Goal: Navigation & Orientation: Find specific page/section

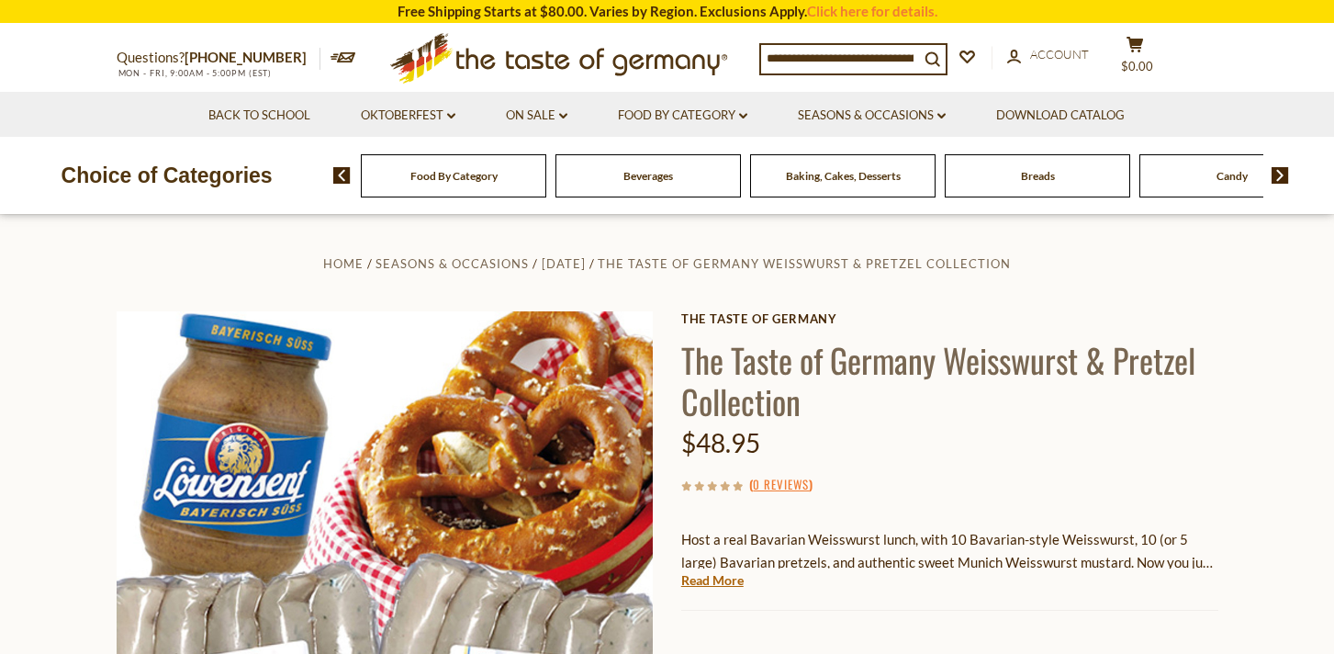
scroll to position [18, 0]
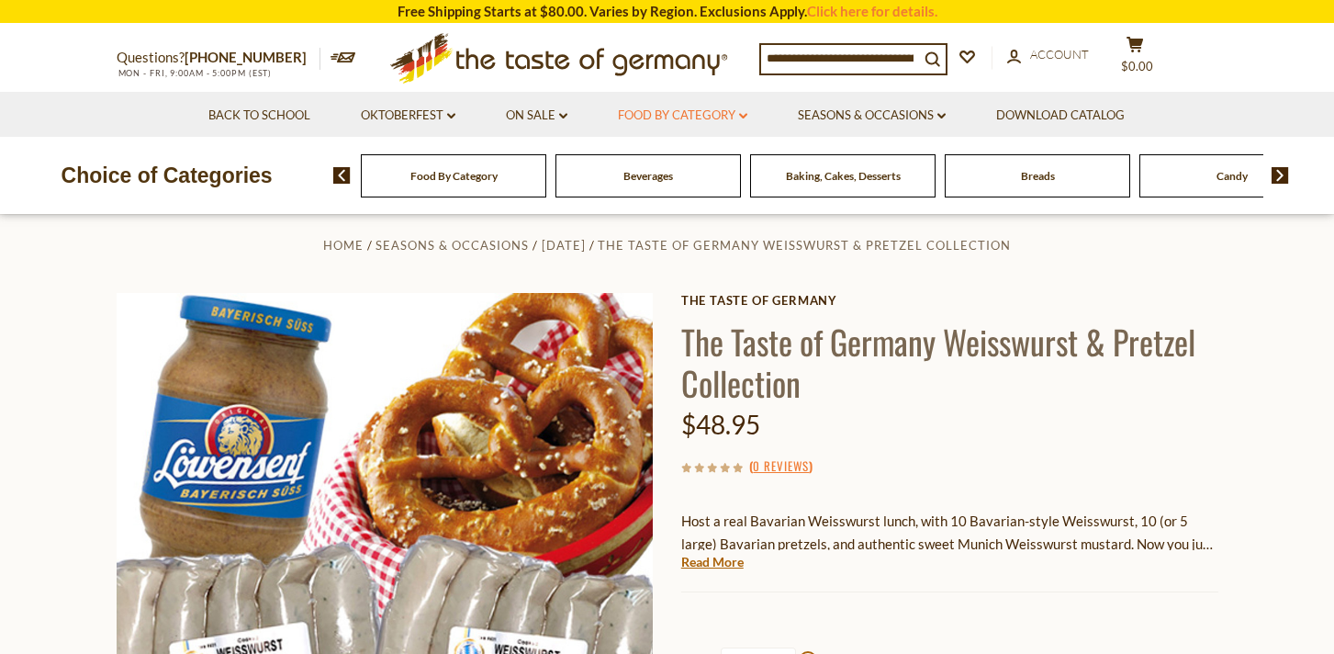
click at [747, 112] on link "Food By Category dropdown_arrow" at bounding box center [682, 116] width 129 height 20
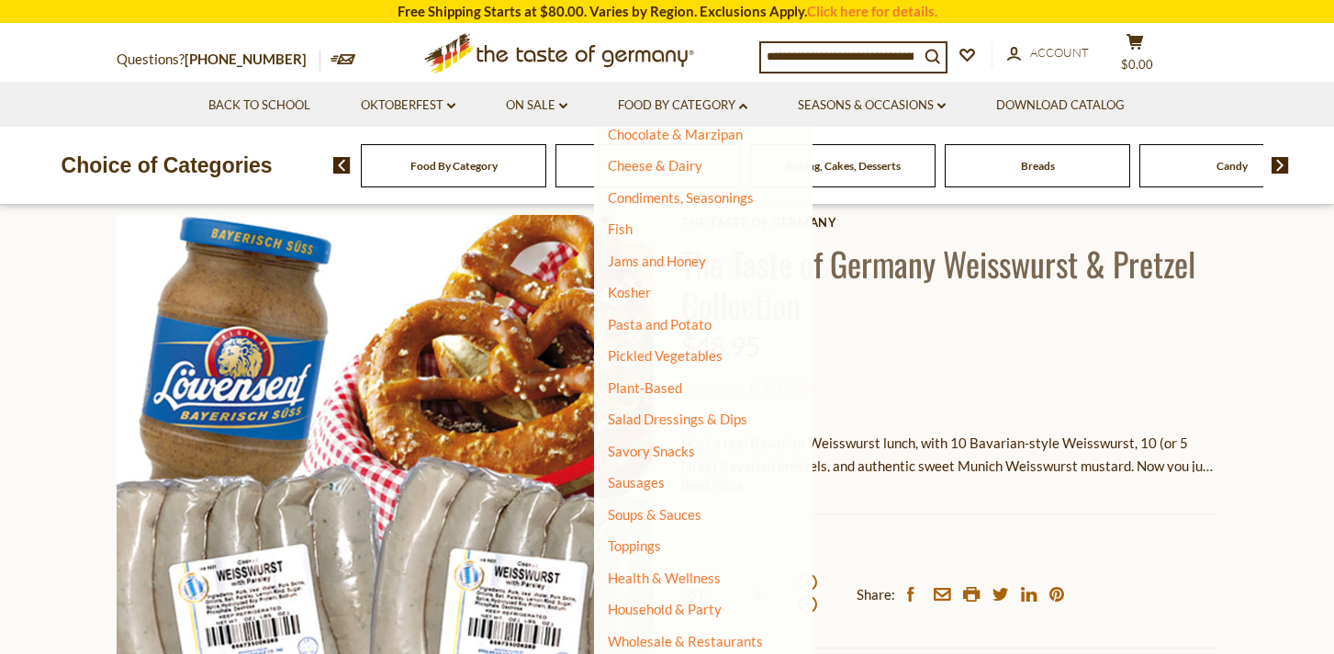
scroll to position [98, 0]
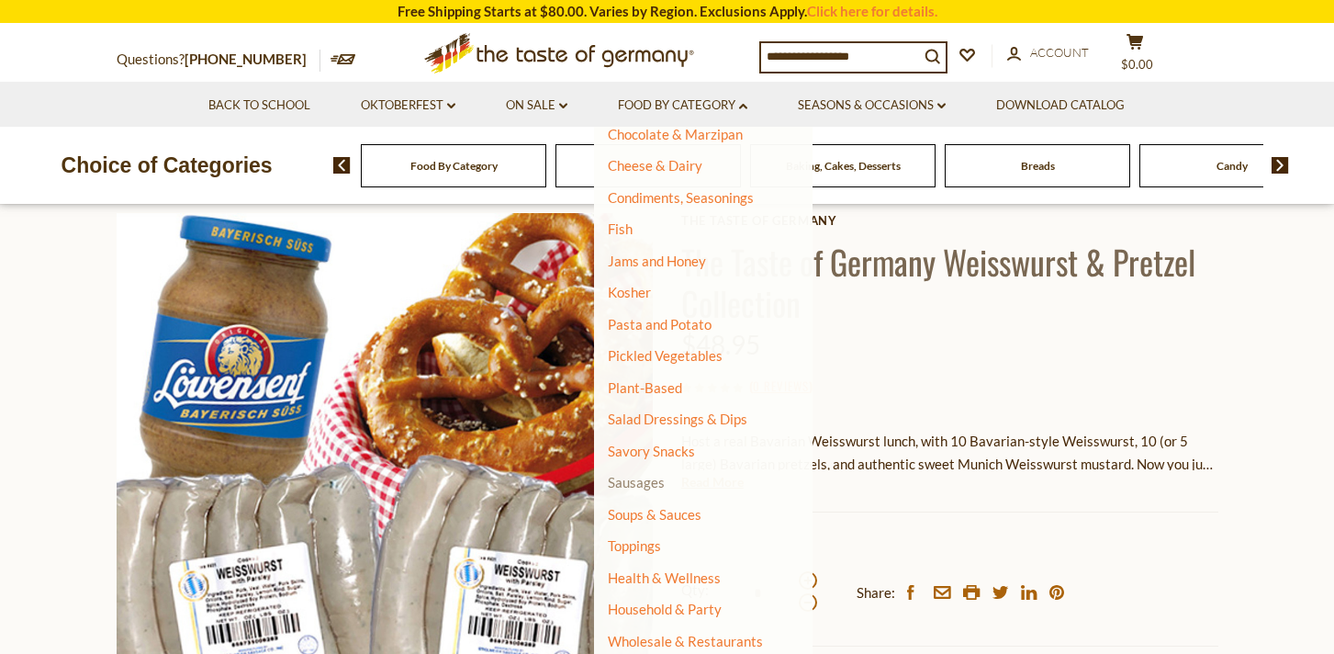
click at [625, 481] on link "Sausages" at bounding box center [636, 482] width 57 height 17
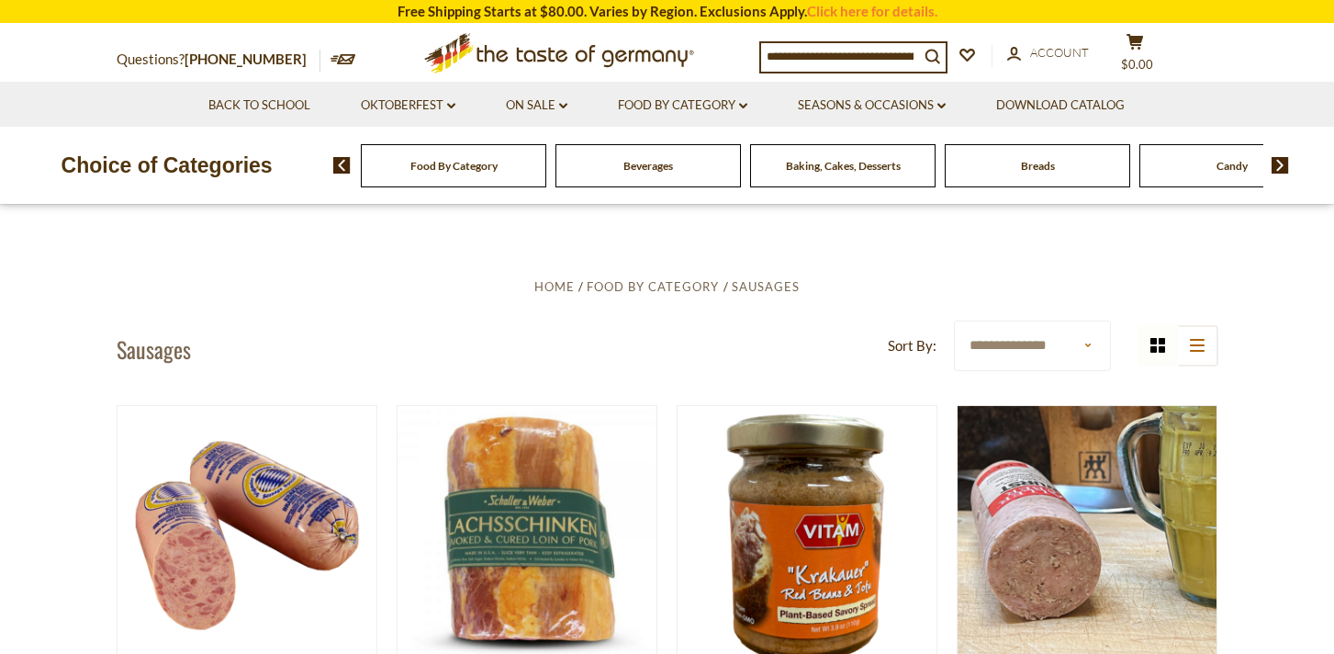
scroll to position [352, 0]
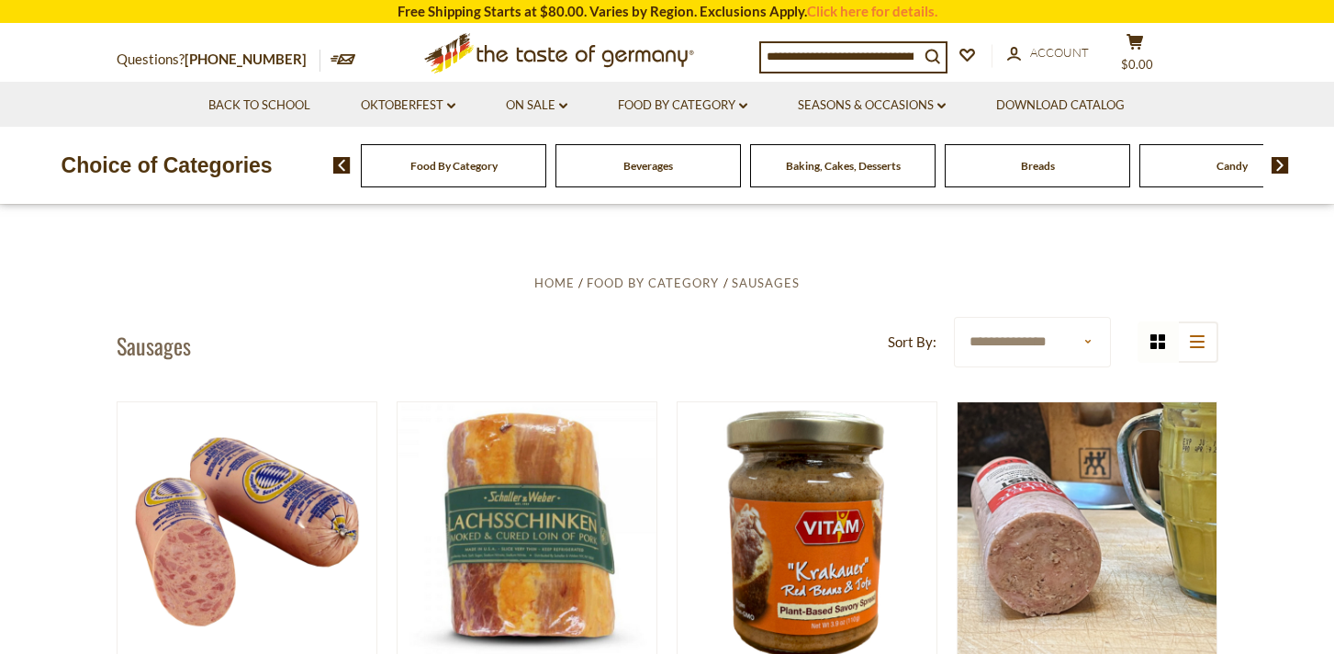
click at [1088, 331] on select "**********" at bounding box center [1032, 342] width 157 height 50
click at [954, 317] on select "**********" at bounding box center [1032, 342] width 157 height 50
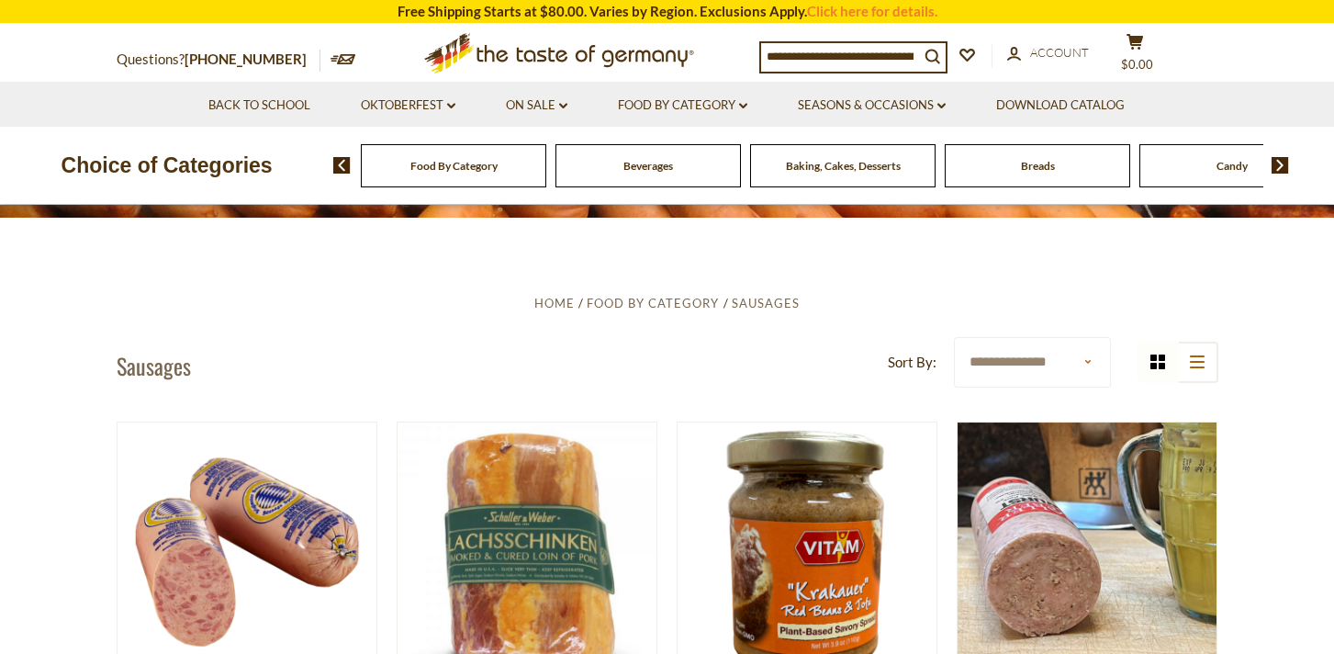
click at [1280, 162] on img at bounding box center [1279, 165] width 17 height 17
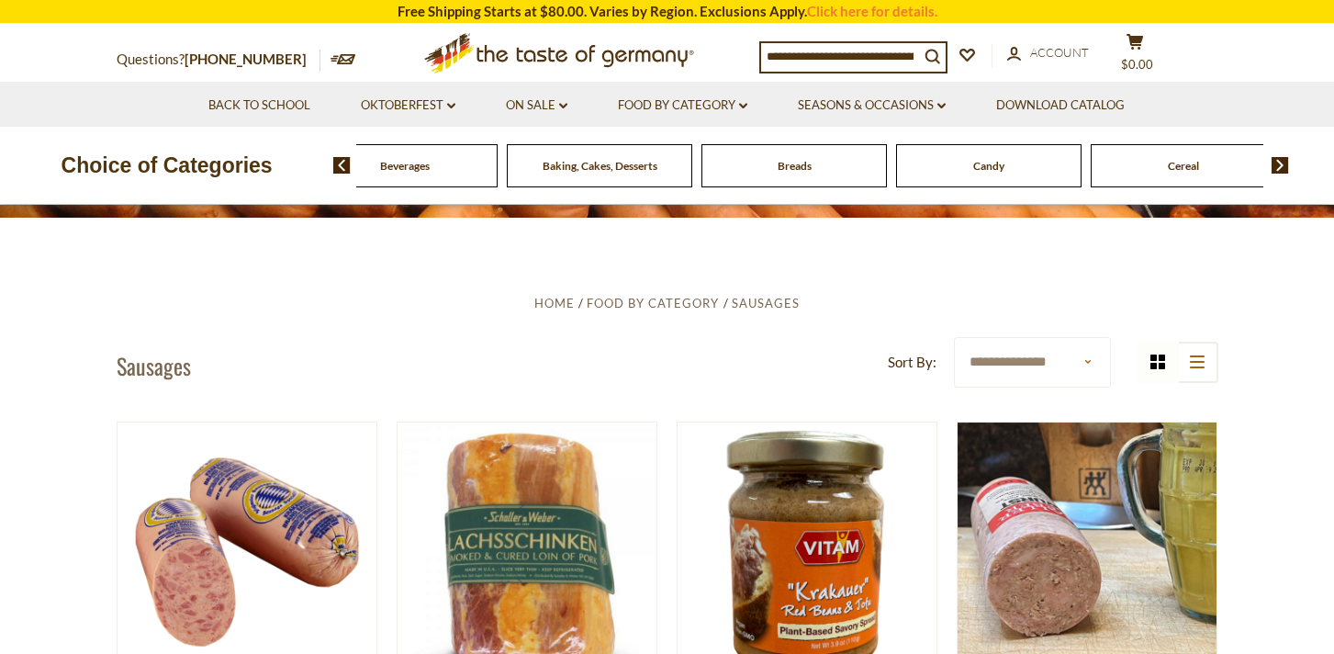
click at [1280, 162] on img at bounding box center [1279, 165] width 17 height 17
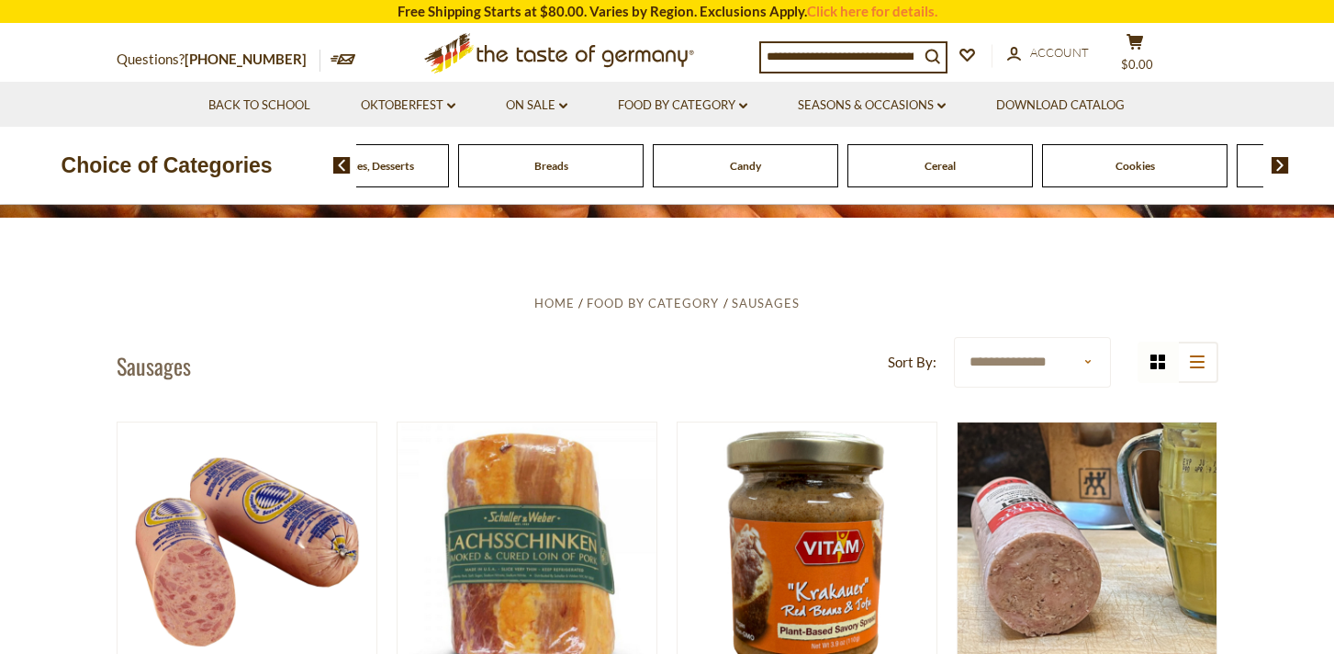
click at [1280, 162] on img at bounding box center [1279, 165] width 17 height 17
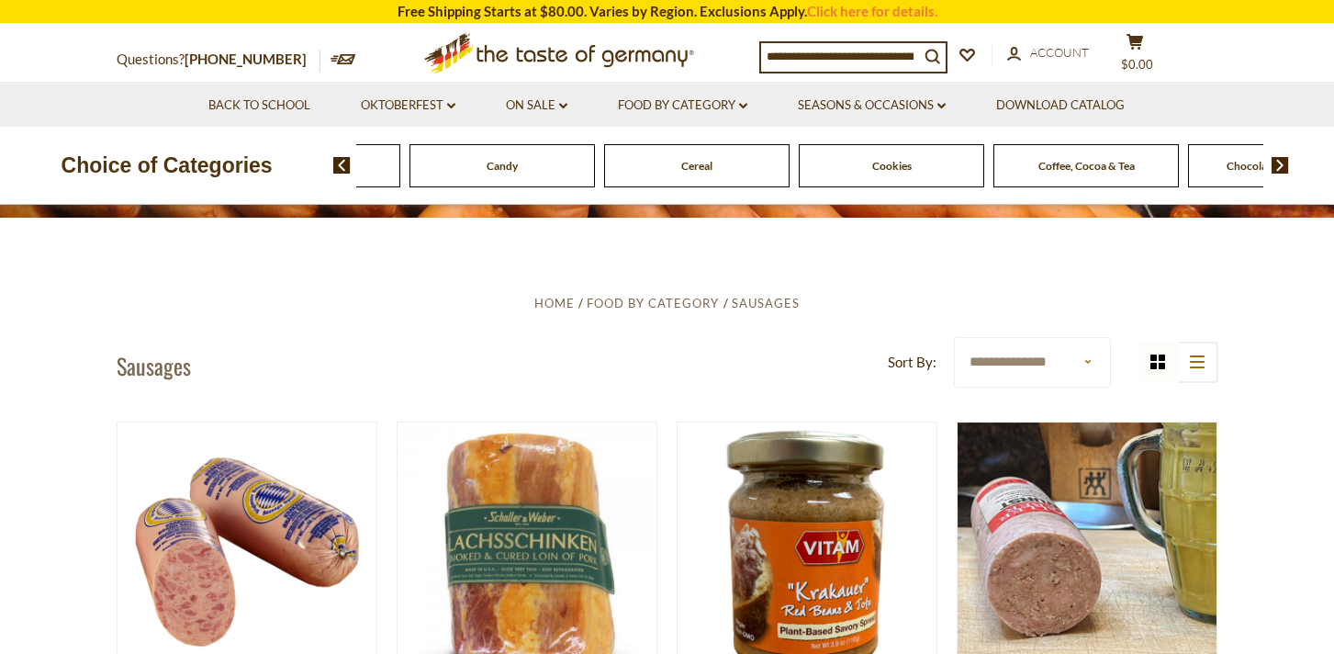
click at [1280, 162] on img at bounding box center [1279, 165] width 17 height 17
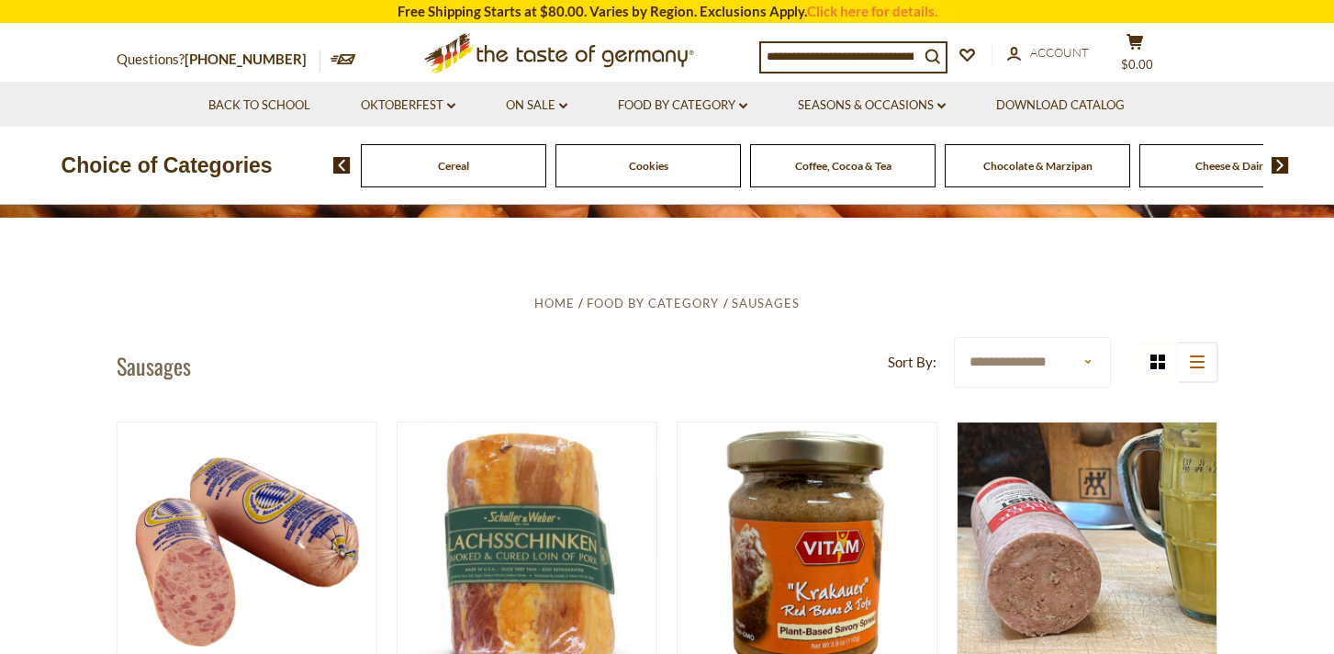
click at [1280, 162] on img at bounding box center [1279, 165] width 17 height 17
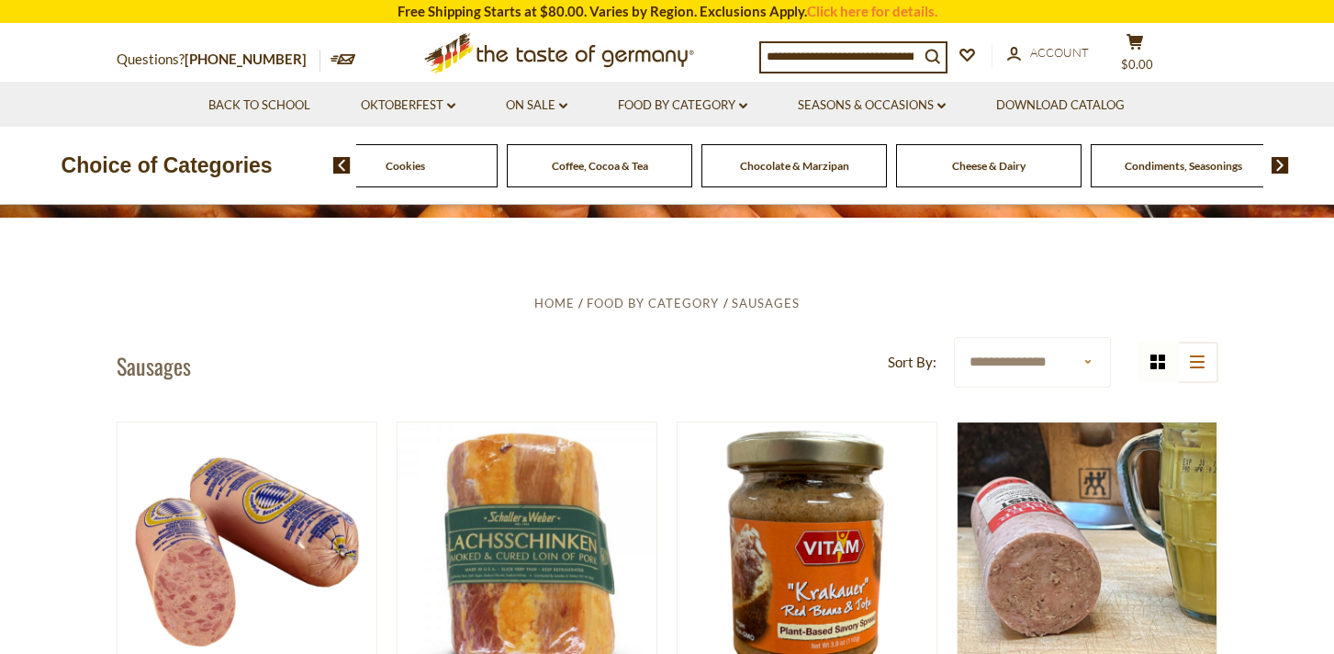
click at [1280, 162] on img at bounding box center [1279, 165] width 17 height 17
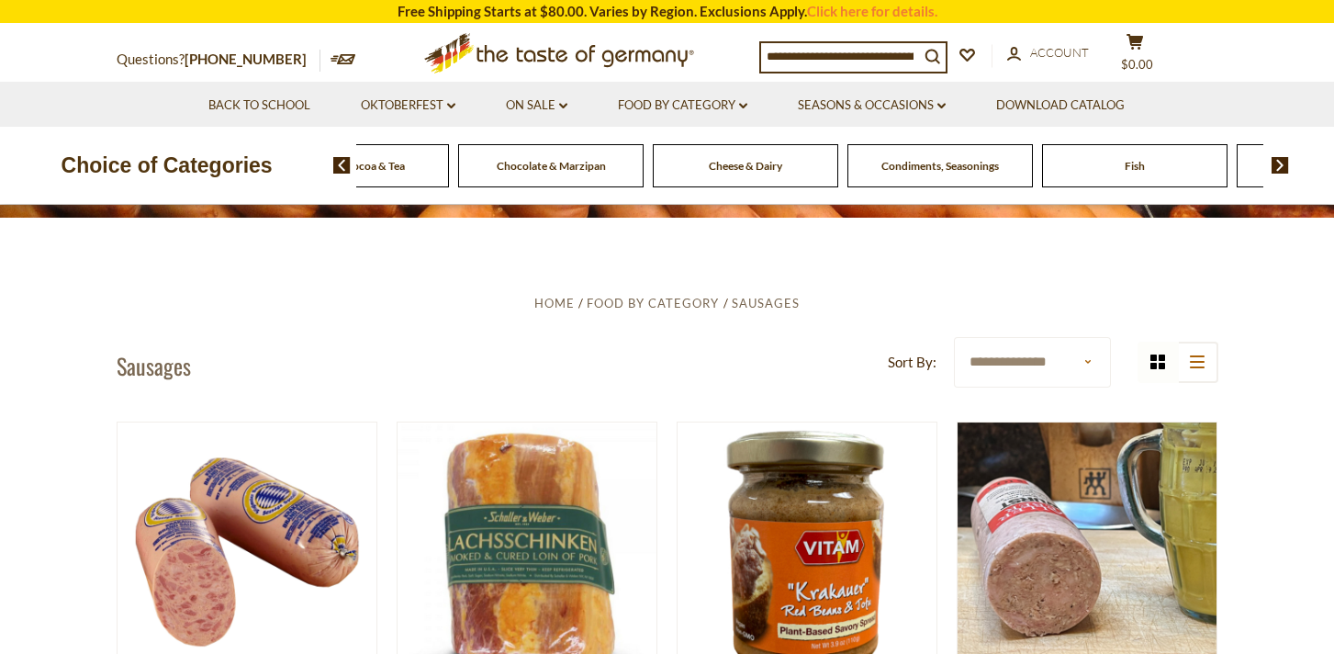
click at [1280, 162] on img at bounding box center [1279, 165] width 17 height 17
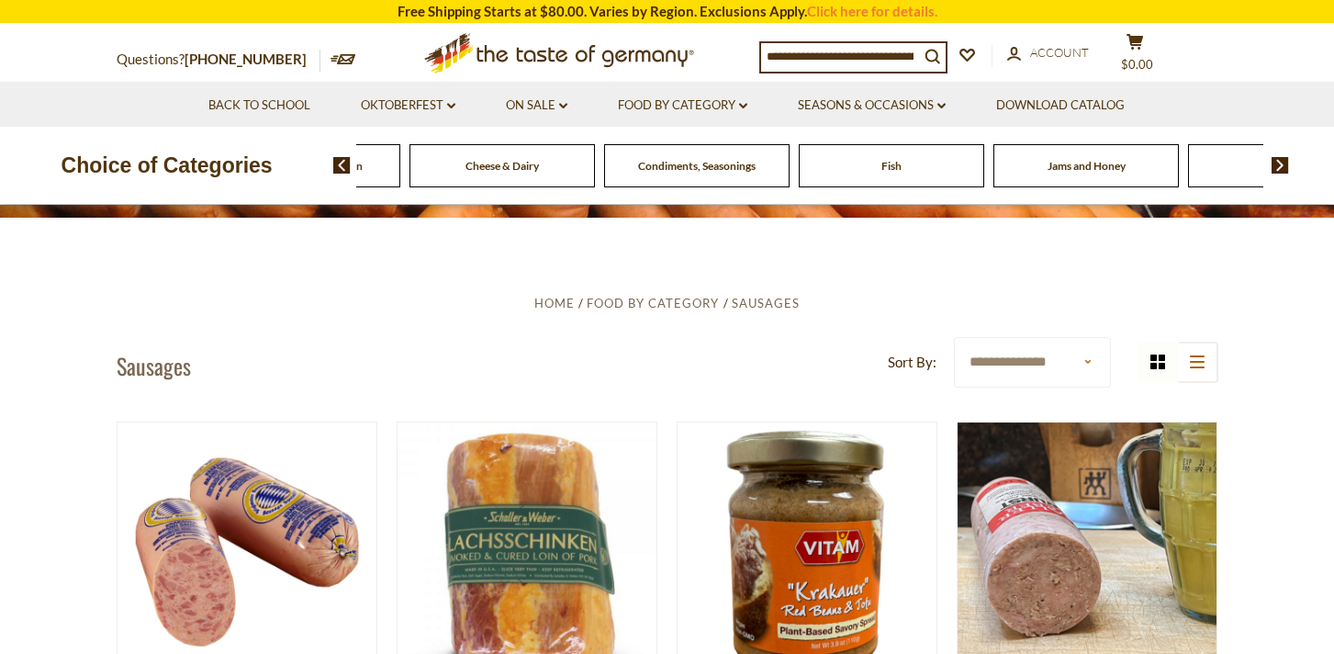
click at [1280, 162] on img at bounding box center [1279, 165] width 17 height 17
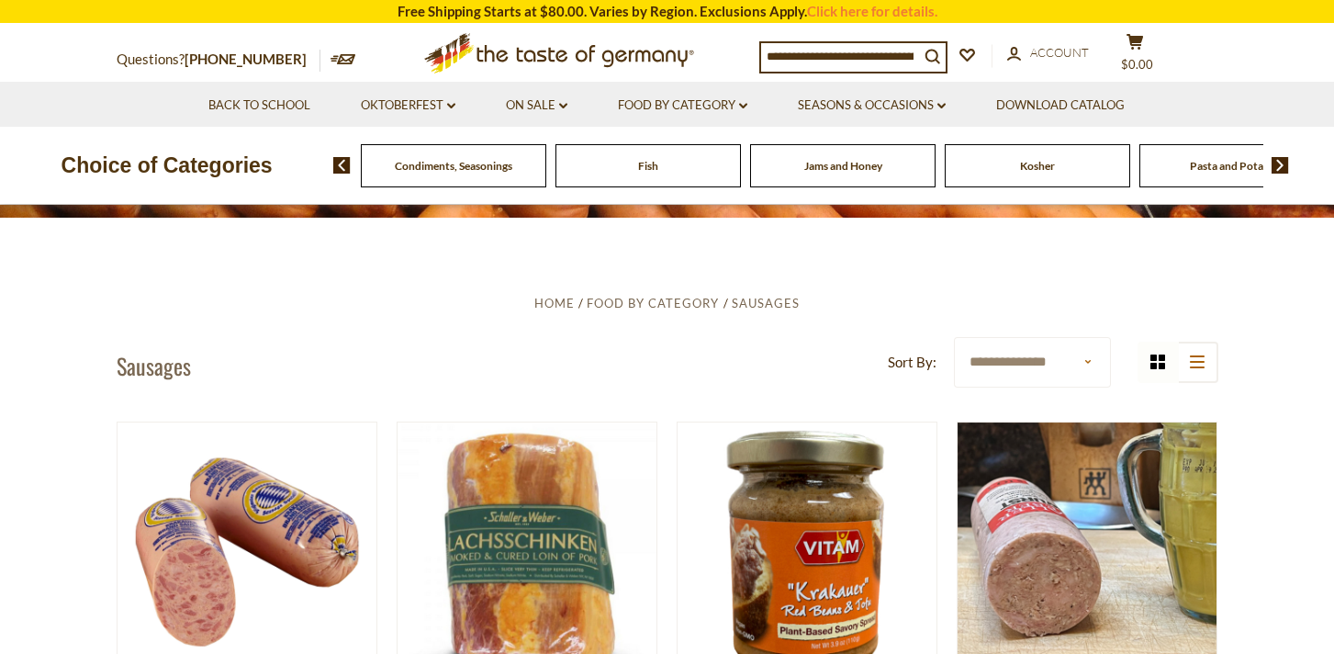
click at [1280, 162] on img at bounding box center [1279, 165] width 17 height 17
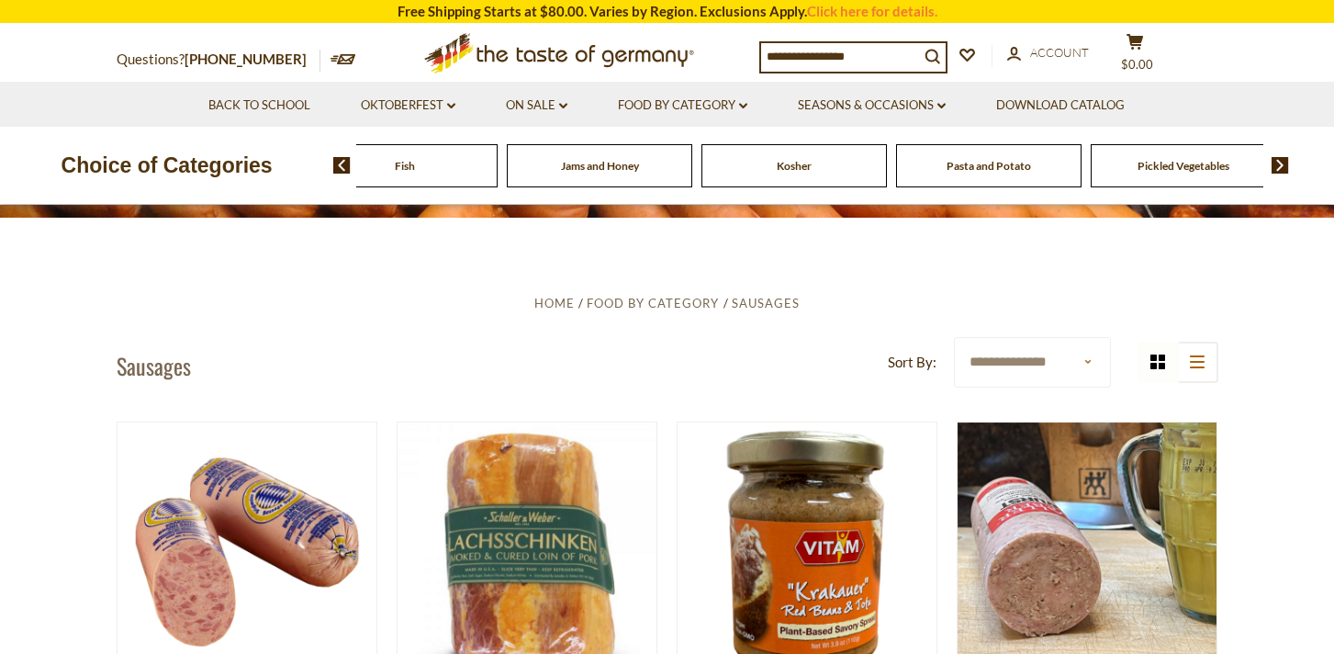
click at [1280, 162] on img at bounding box center [1279, 165] width 17 height 17
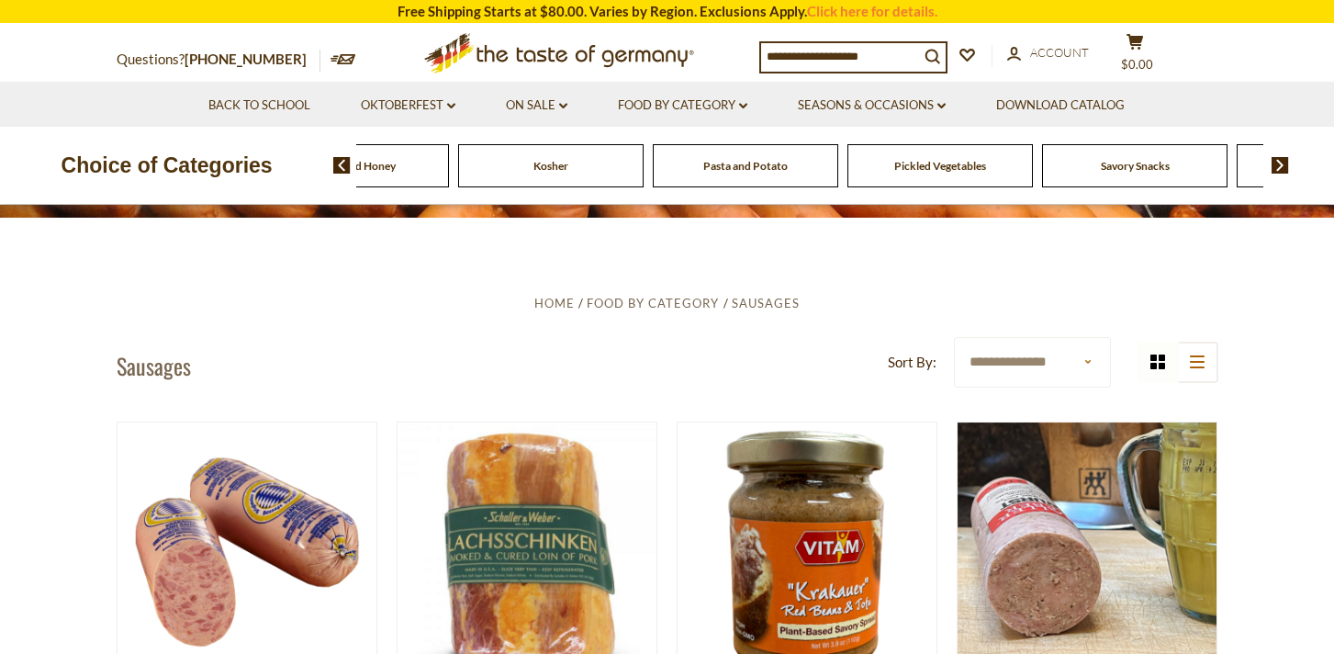
click at [1280, 162] on img at bounding box center [1279, 165] width 17 height 17
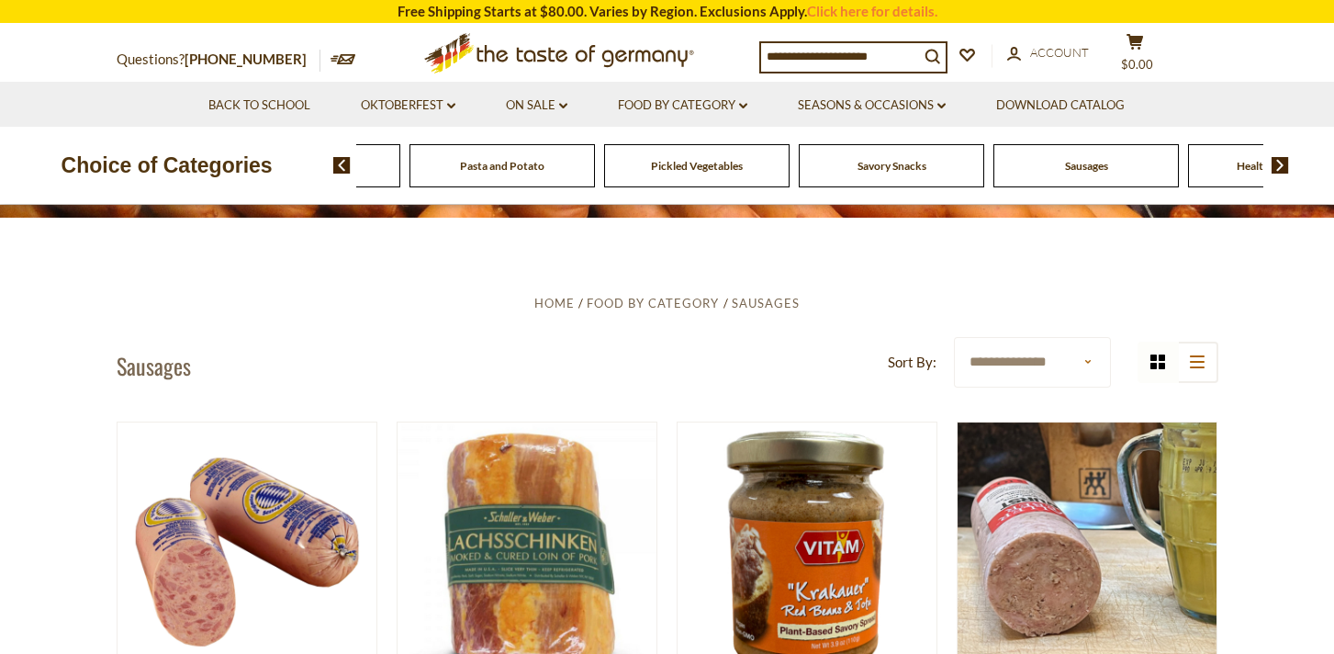
click at [1280, 162] on img at bounding box center [1279, 165] width 17 height 17
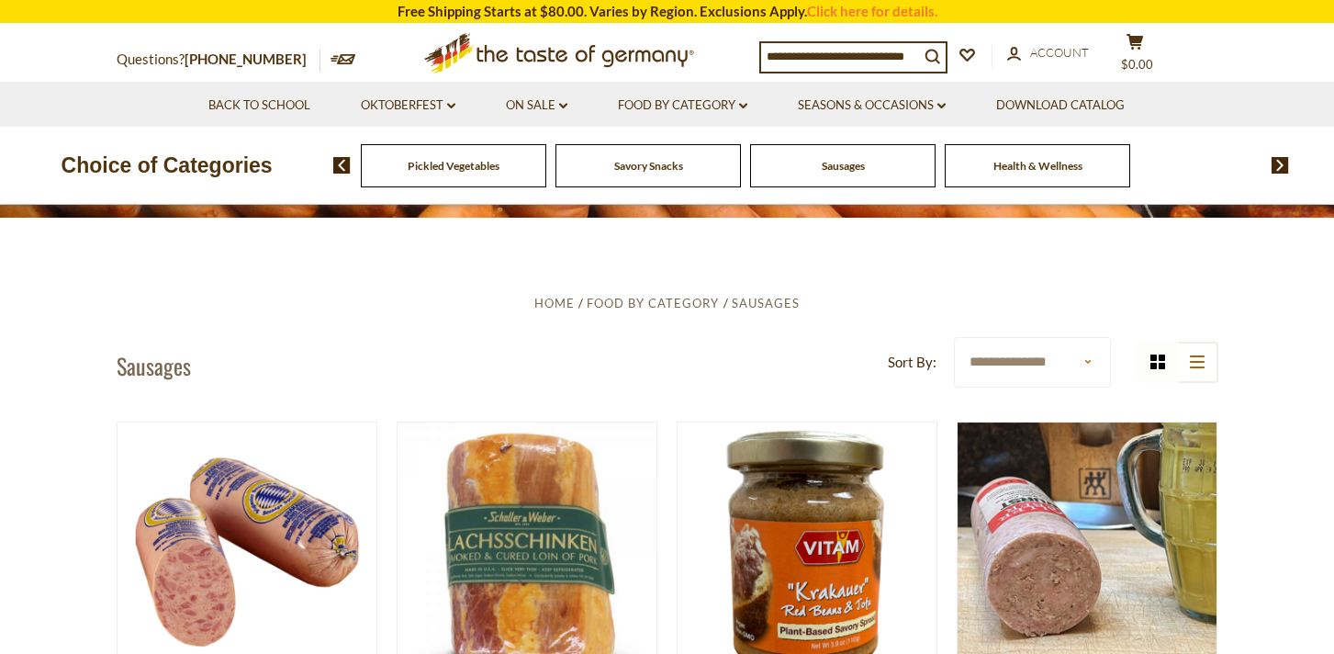
click at [1280, 162] on img at bounding box center [1279, 165] width 17 height 17
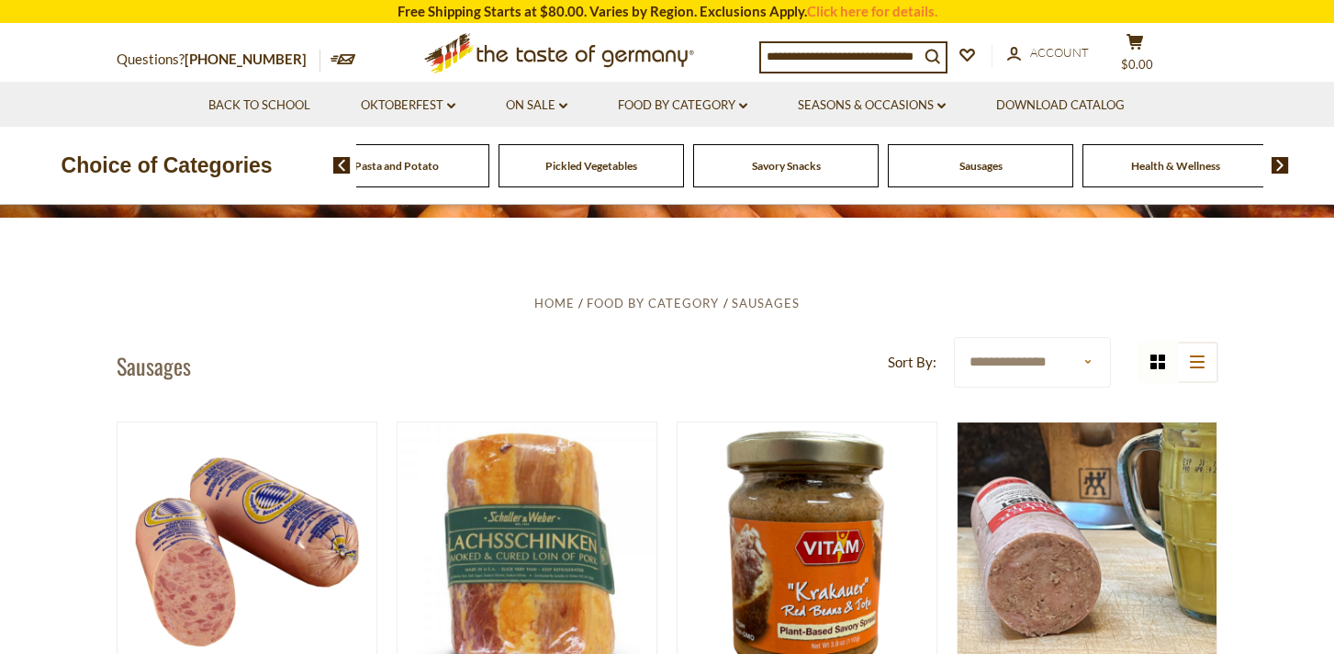
click at [1280, 162] on img at bounding box center [1279, 165] width 17 height 17
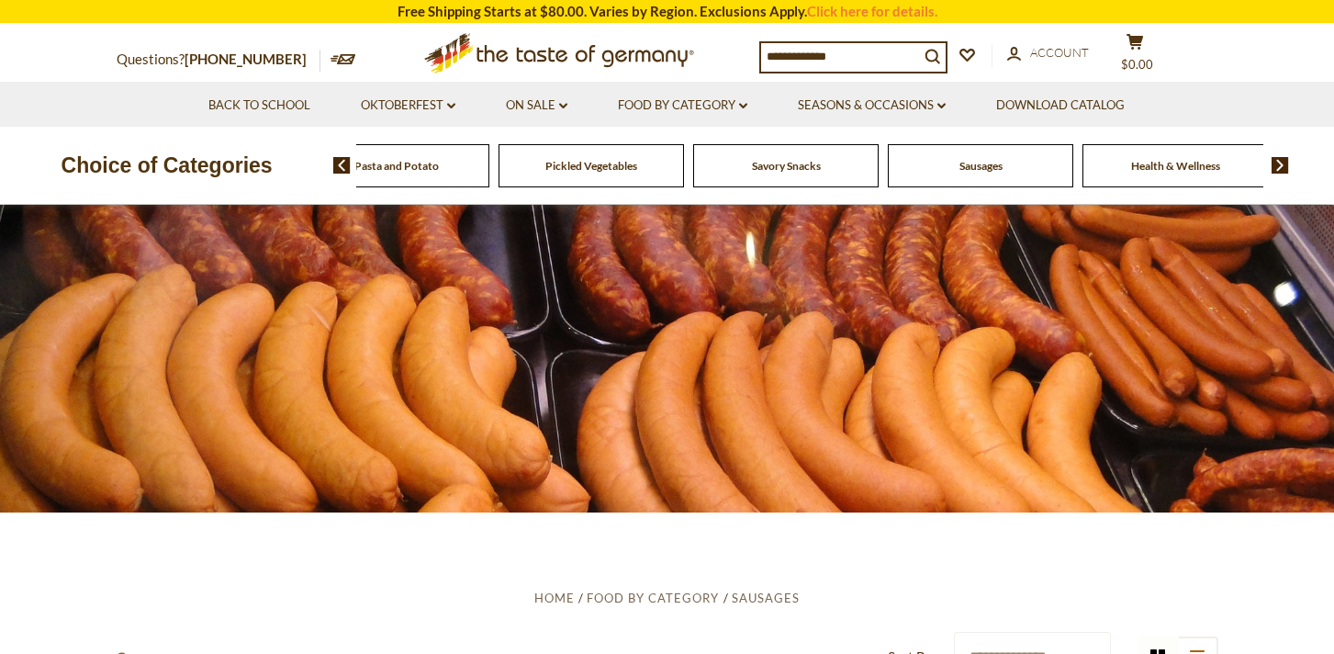
scroll to position [0, 0]
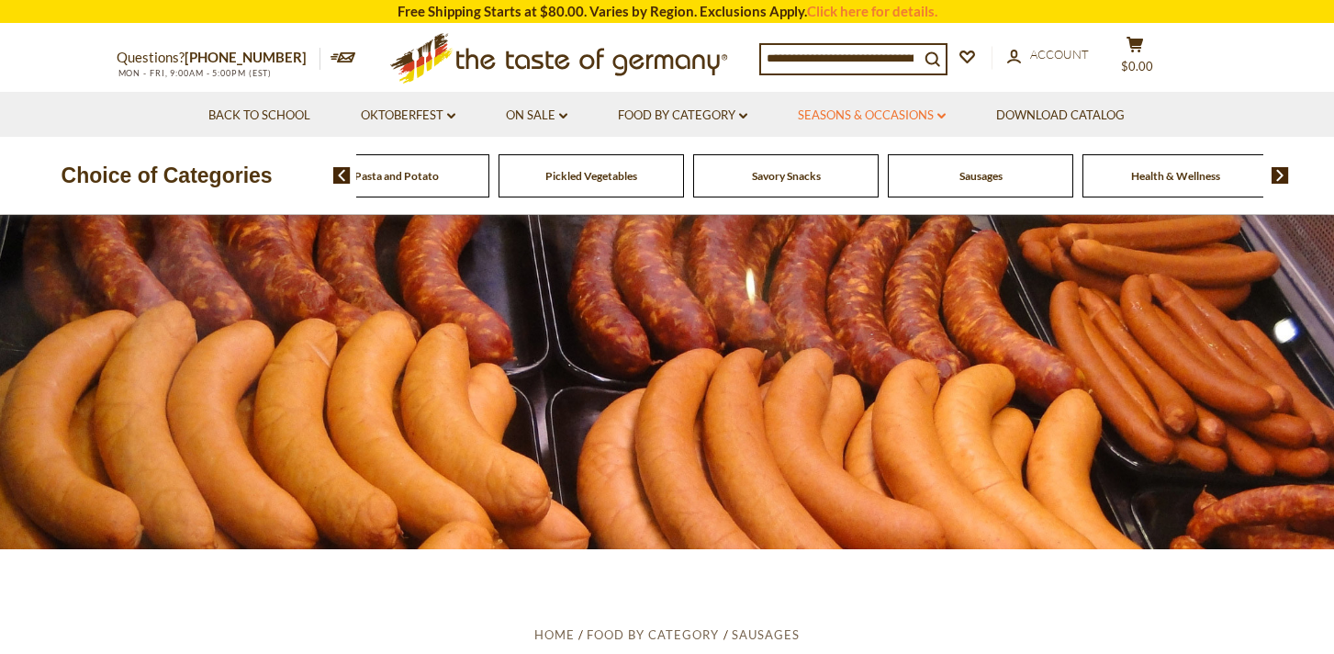
click at [940, 117] on icon "dropdown_arrow" at bounding box center [941, 116] width 8 height 6
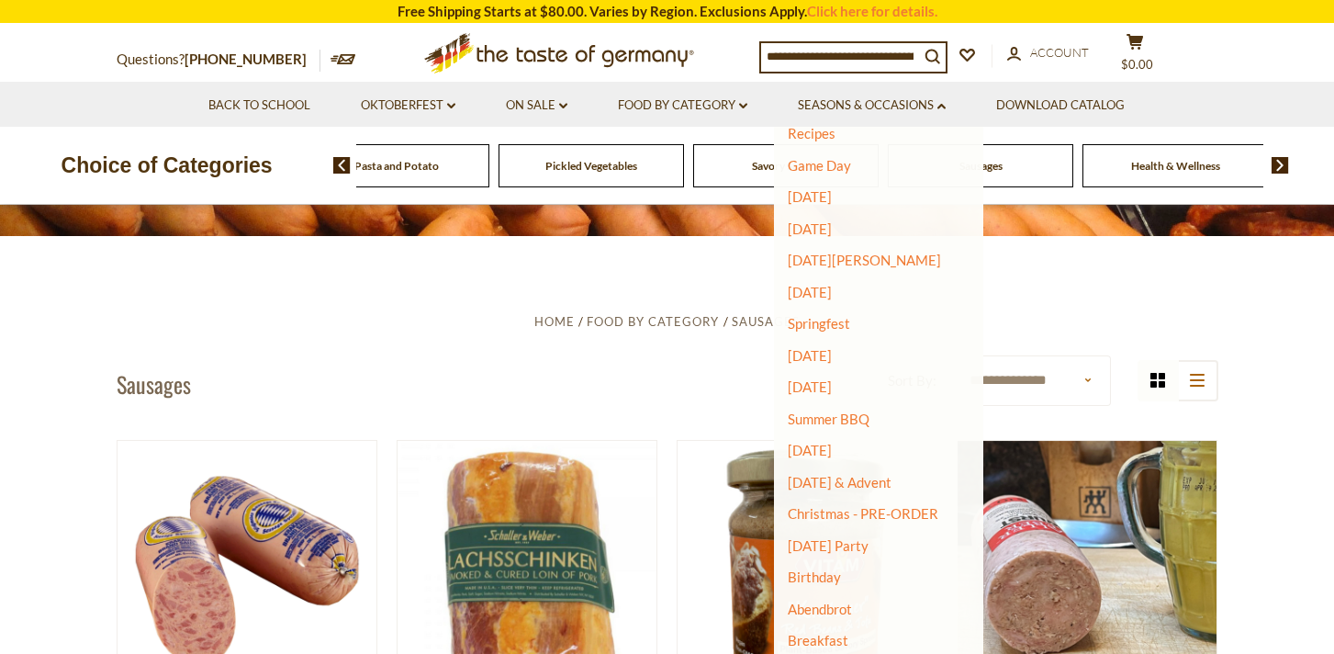
scroll to position [328, 0]
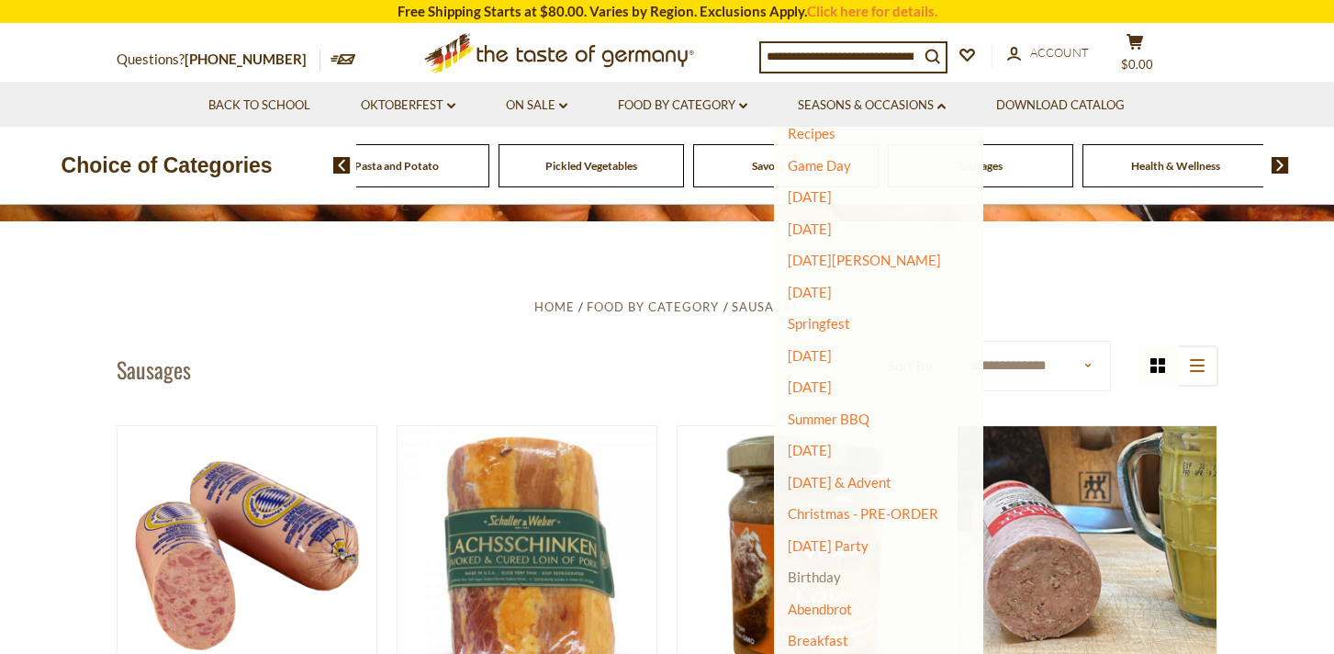
click at [815, 571] on link "Birthday" at bounding box center [814, 576] width 53 height 17
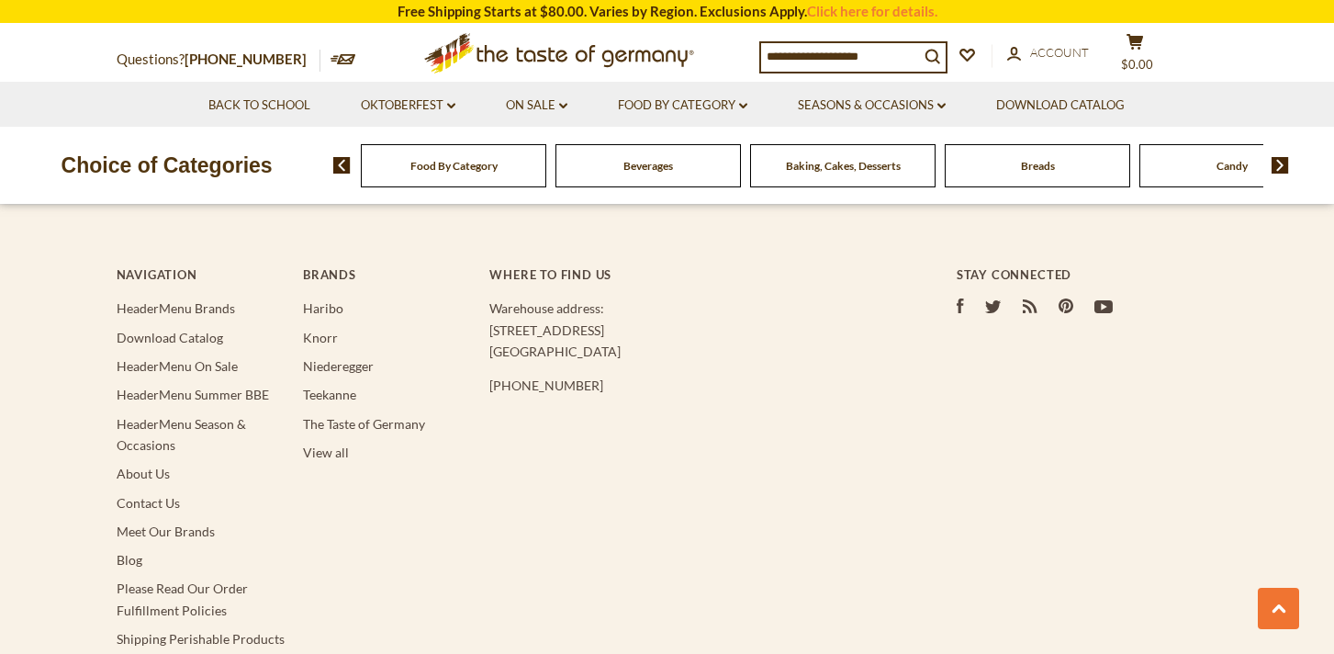
scroll to position [2800, 0]
click at [424, 101] on link "Oktoberfest dropdown_arrow" at bounding box center [408, 105] width 95 height 20
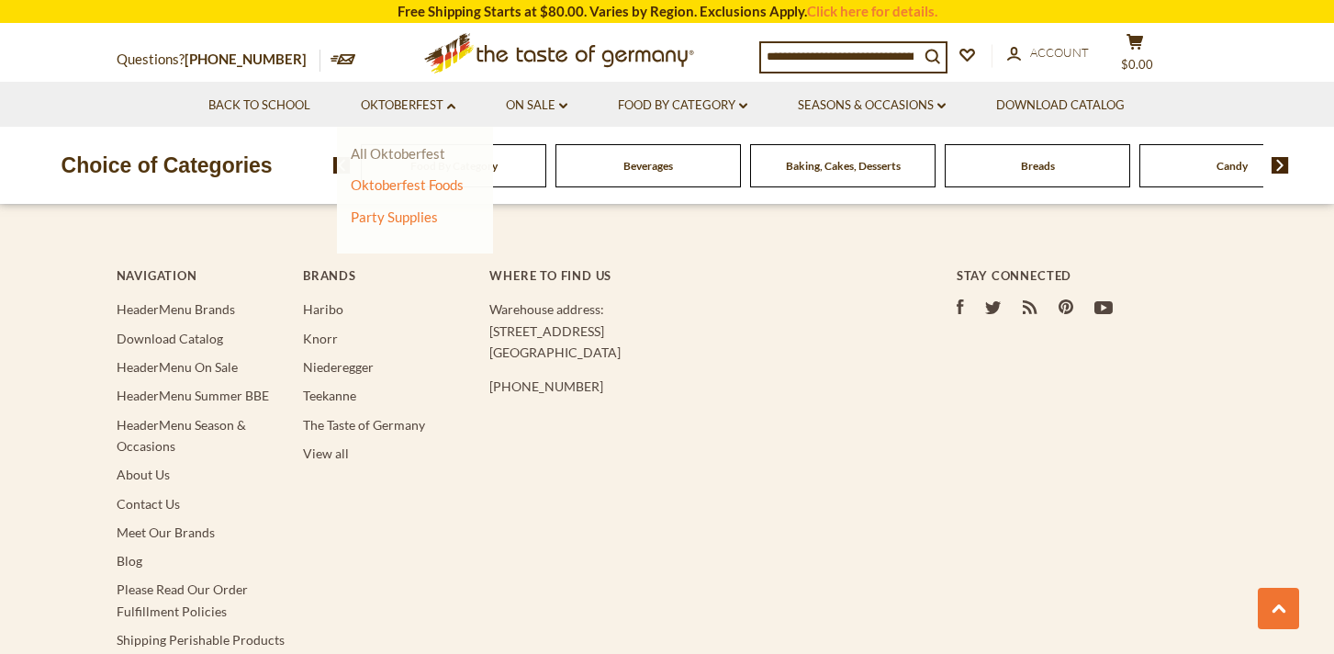
click at [413, 152] on link "All Oktoberfest" at bounding box center [398, 153] width 95 height 17
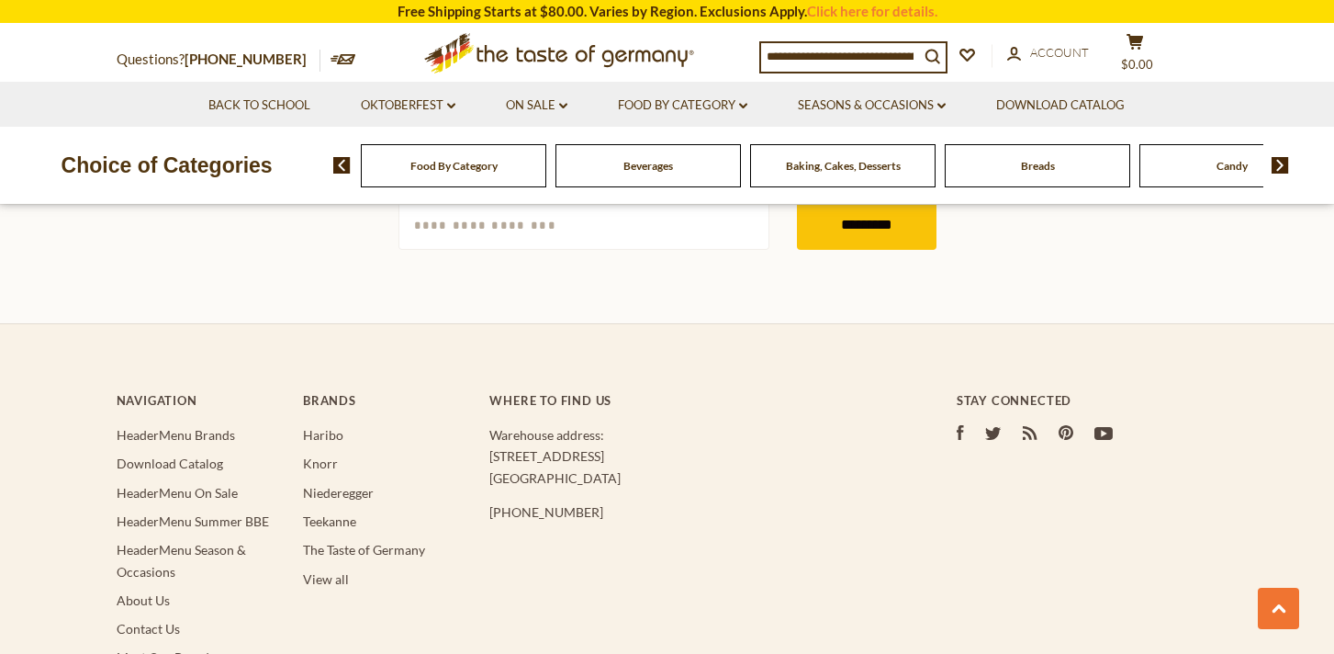
scroll to position [5572, 0]
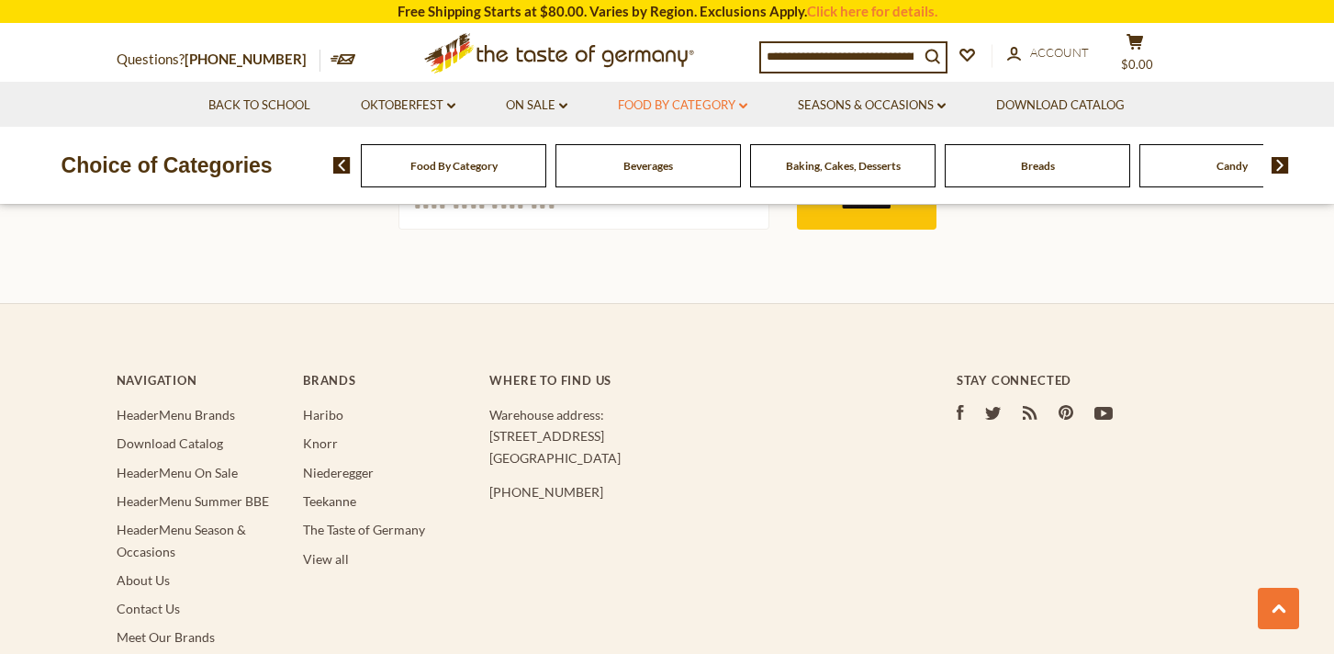
click at [676, 104] on link "Food By Category dropdown_arrow" at bounding box center [682, 105] width 129 height 20
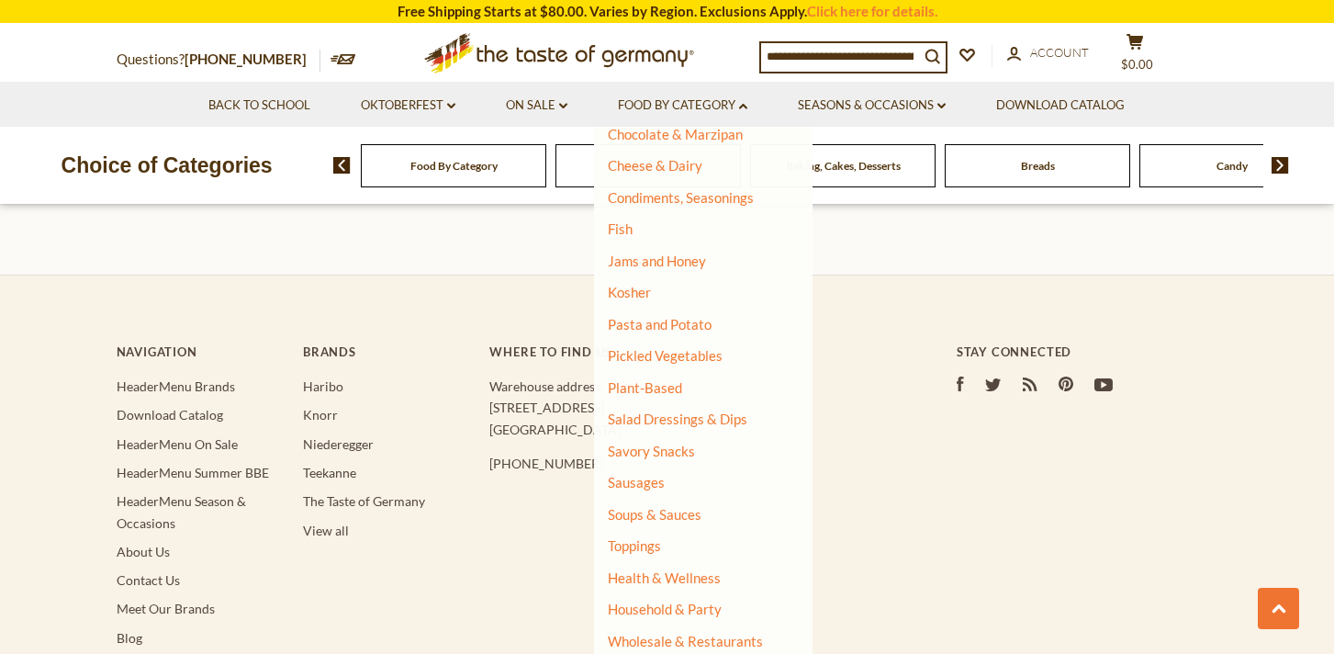
scroll to position [5605, 0]
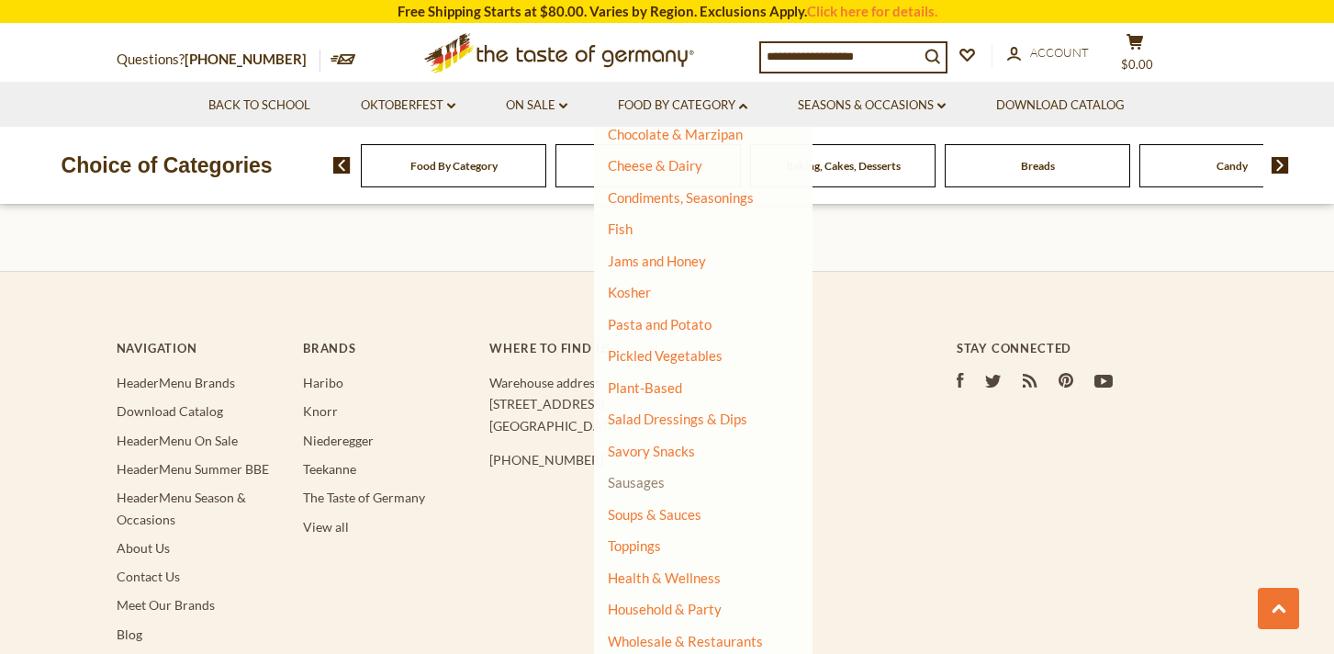
click at [648, 486] on link "Sausages" at bounding box center [636, 482] width 57 height 17
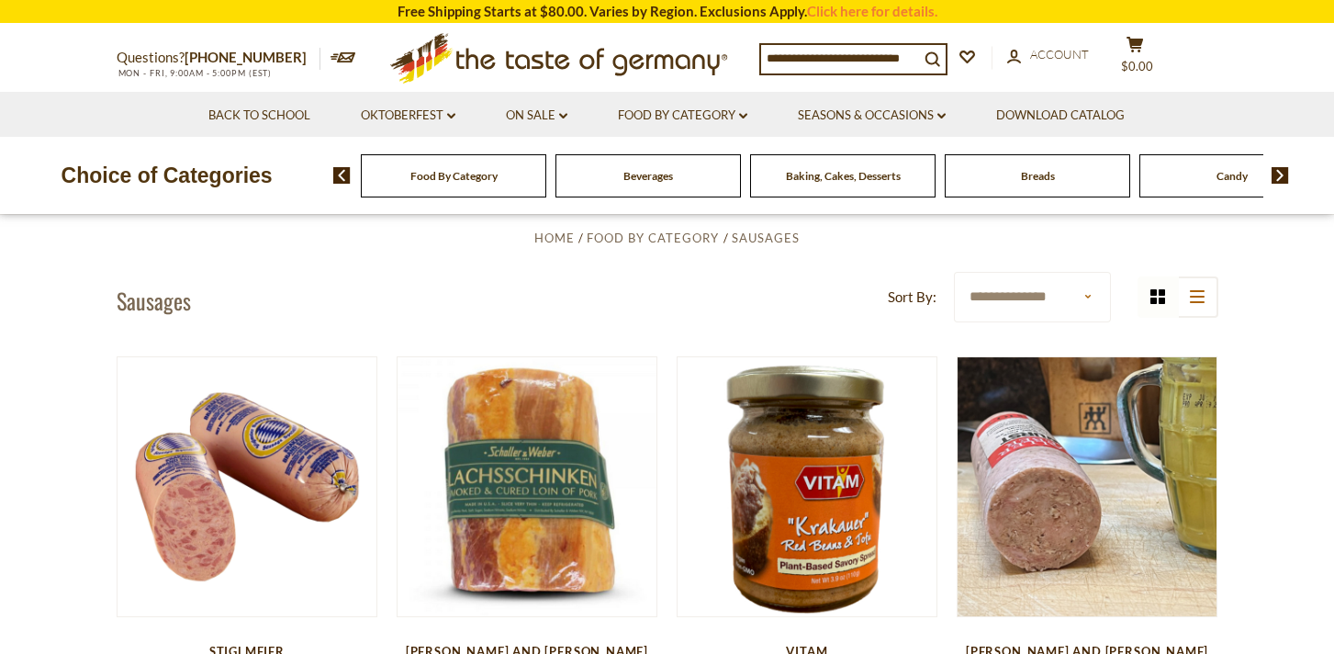
scroll to position [407, 0]
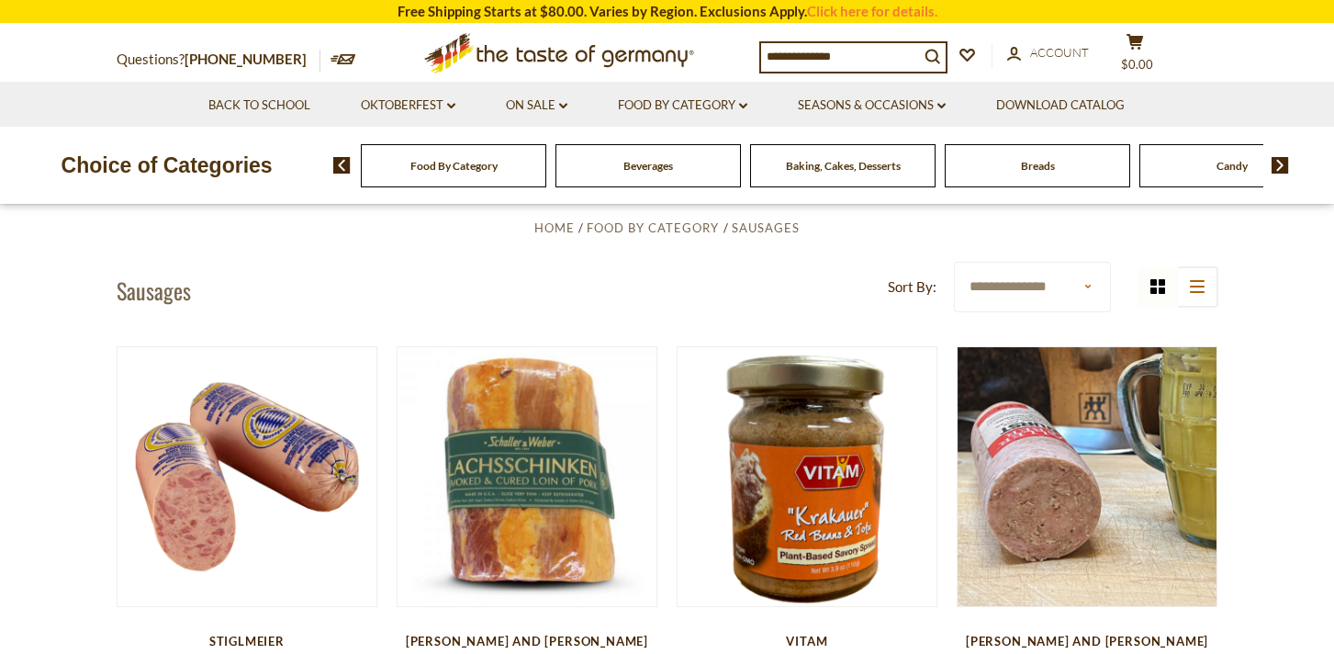
click at [1087, 287] on select "**********" at bounding box center [1032, 287] width 157 height 50
select select "*********"
click at [954, 262] on select "**********" at bounding box center [1032, 287] width 157 height 50
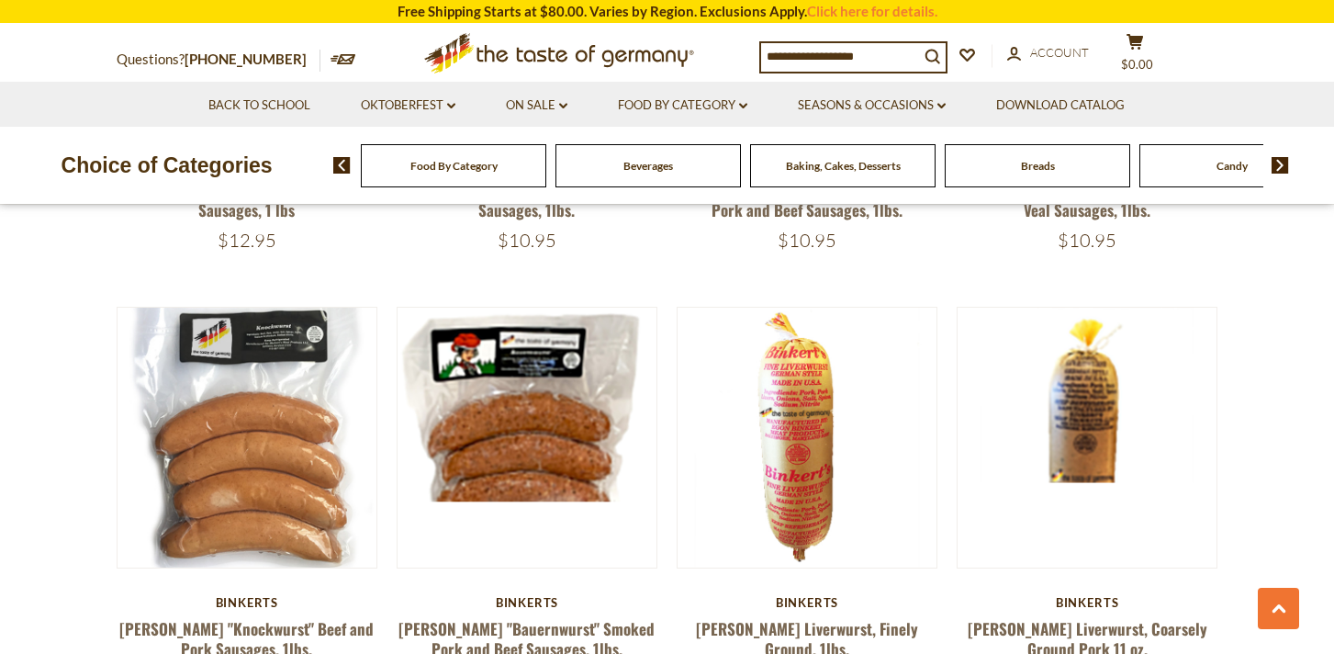
scroll to position [1783, 0]
